Goal: Task Accomplishment & Management: Manage account settings

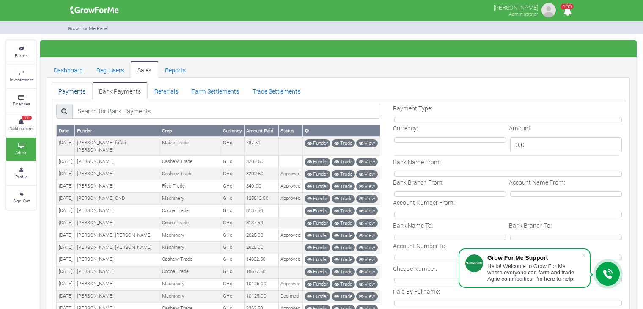
click at [69, 92] on link "Payments" at bounding box center [72, 90] width 41 height 17
